Goal: Information Seeking & Learning: Learn about a topic

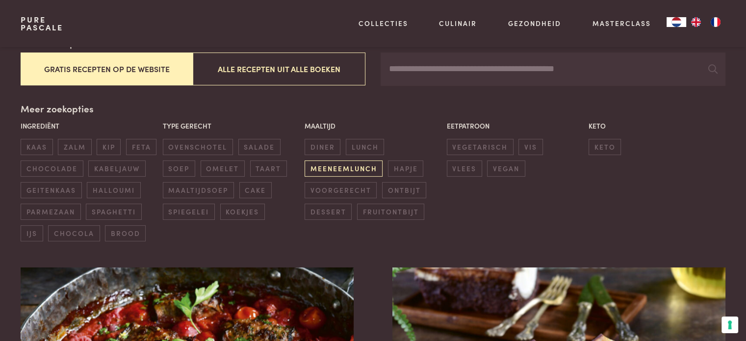
scroll to position [196, 0]
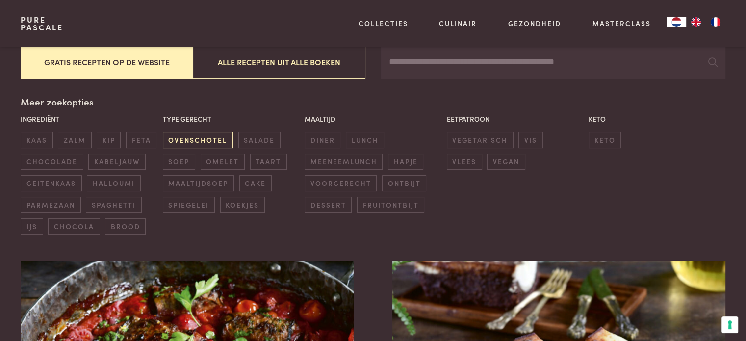
click at [191, 139] on span "ovenschotel" at bounding box center [198, 140] width 70 height 16
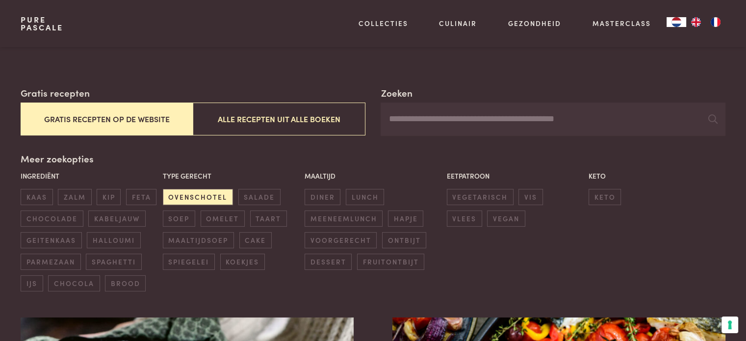
scroll to position [147, 0]
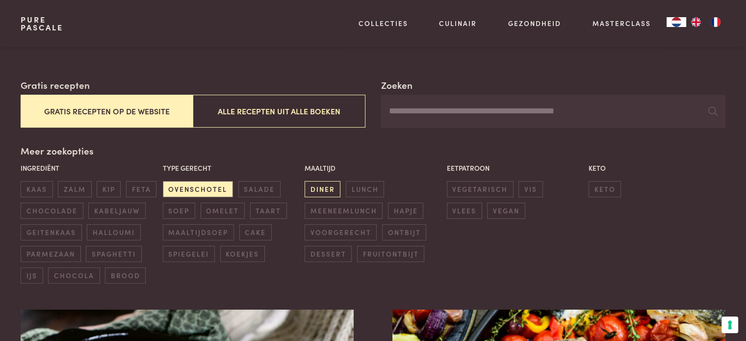
click at [315, 190] on span "diner" at bounding box center [323, 189] width 36 height 16
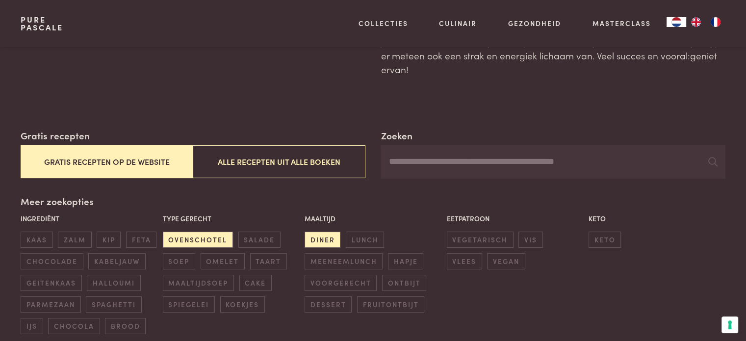
scroll to position [98, 0]
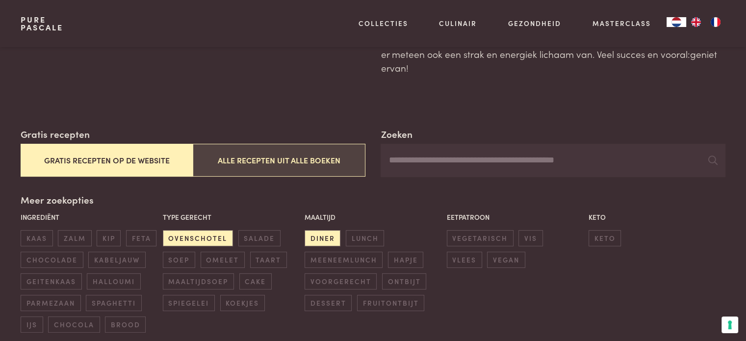
click at [306, 152] on button "Alle recepten uit alle boeken" at bounding box center [279, 160] width 172 height 33
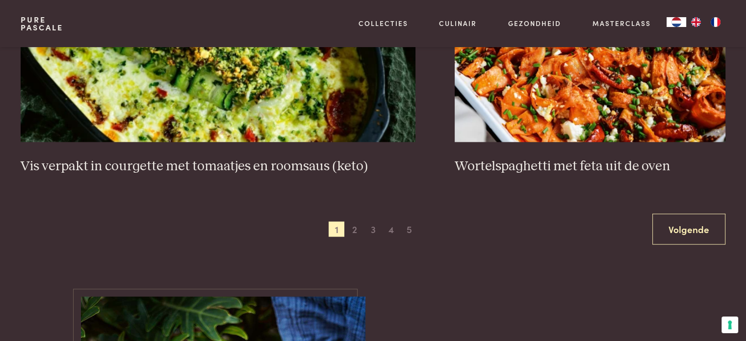
scroll to position [1942, 0]
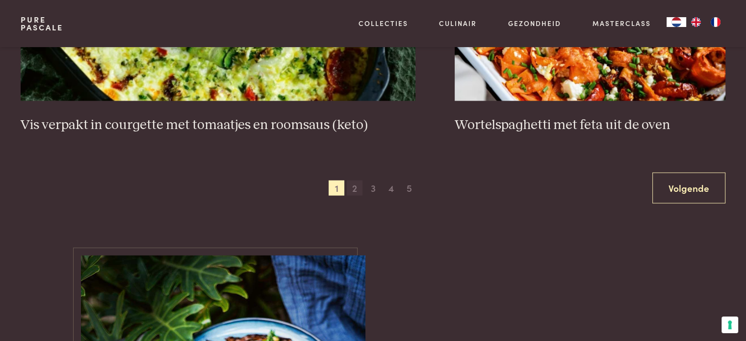
click at [358, 192] on span "2" at bounding box center [355, 188] width 16 height 16
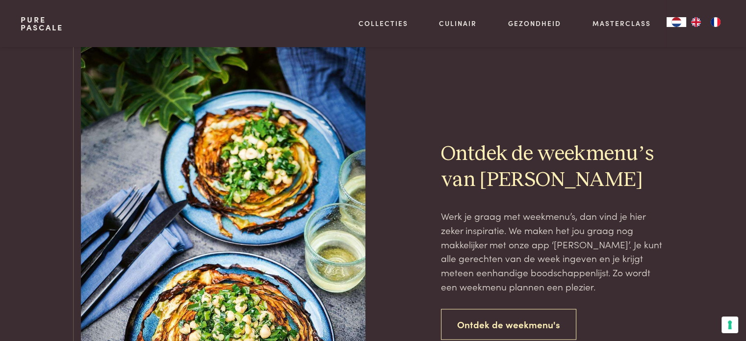
scroll to position [2040, 0]
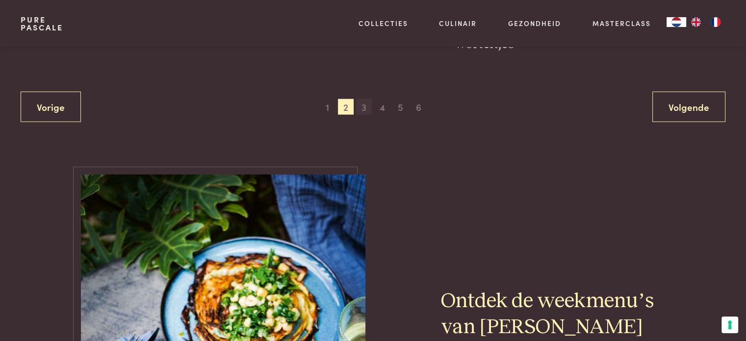
click at [366, 104] on span "3" at bounding box center [364, 107] width 16 height 16
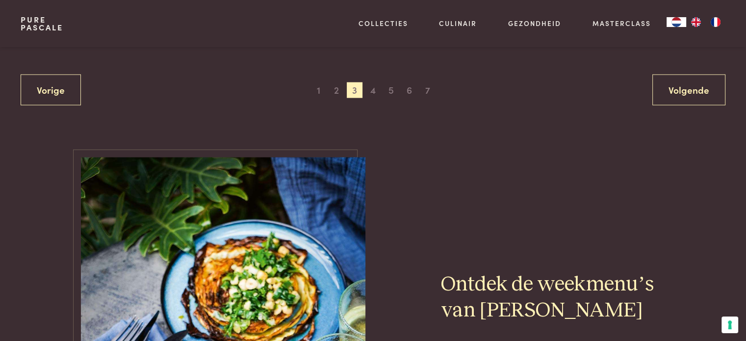
scroll to position [2089, 0]
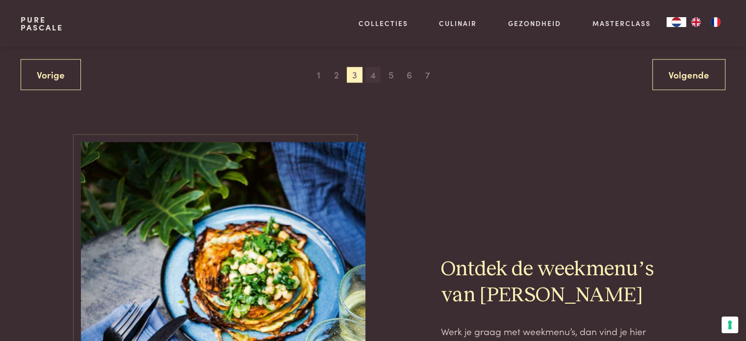
click at [374, 67] on span "4" at bounding box center [373, 75] width 16 height 16
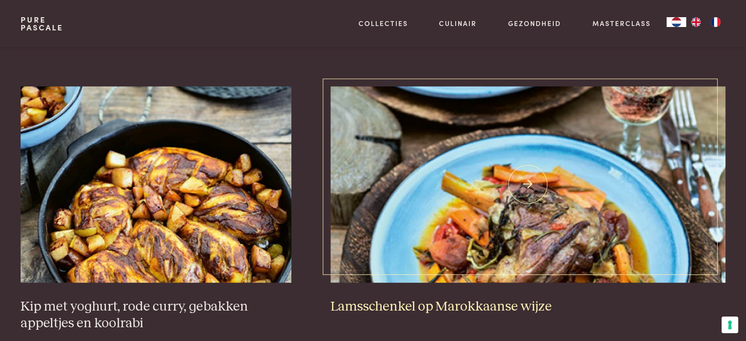
scroll to position [716, 0]
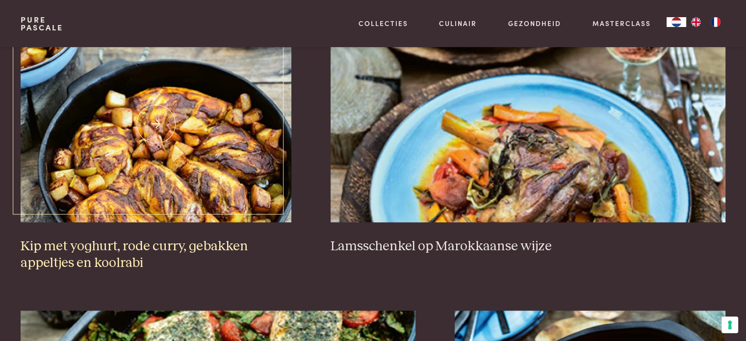
click at [192, 149] on img at bounding box center [156, 124] width 271 height 196
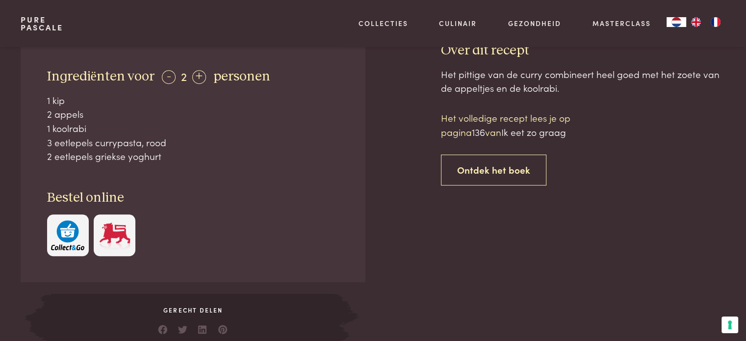
scroll to position [441, 0]
